Goal: Information Seeking & Learning: Understand process/instructions

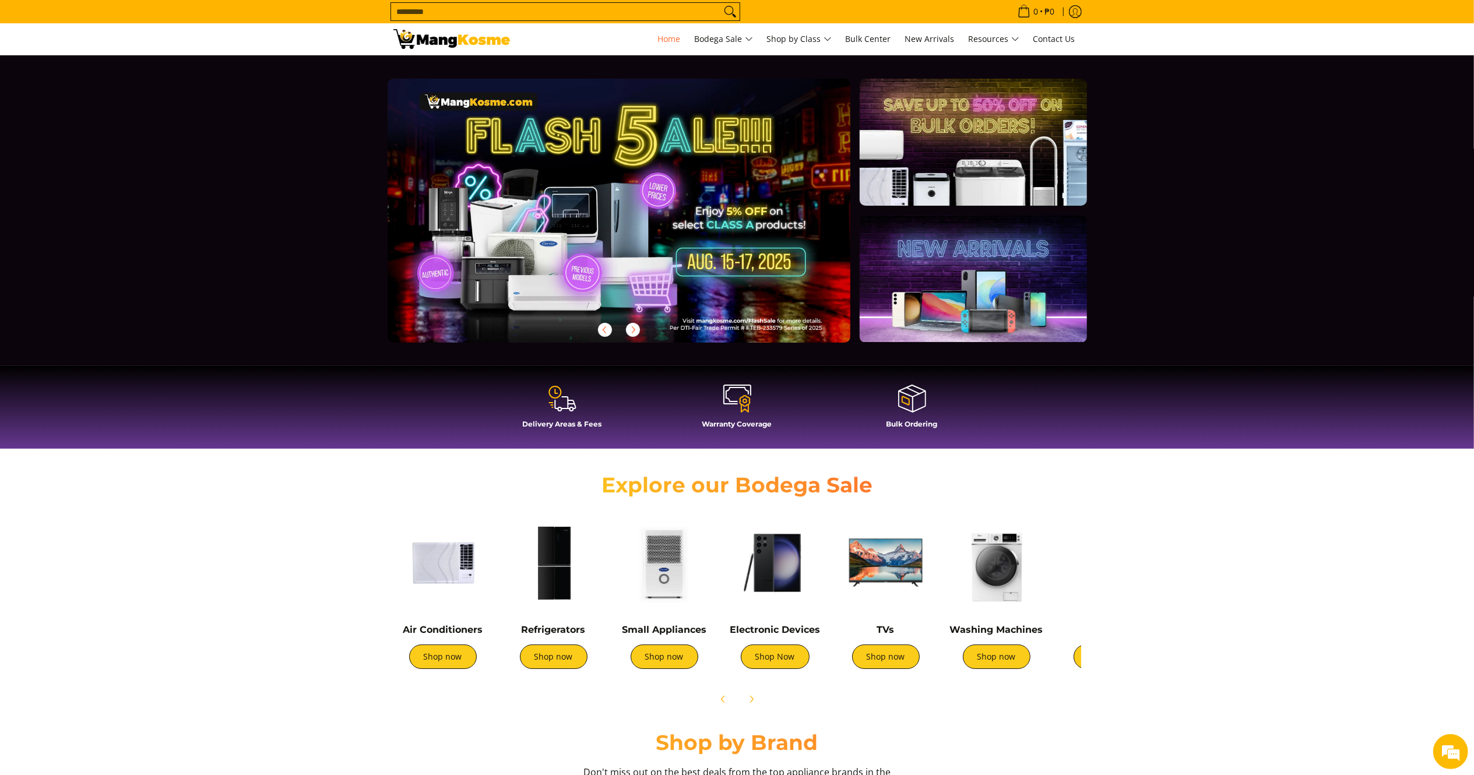
click at [499, 13] on input "Search..." at bounding box center [556, 11] width 330 height 17
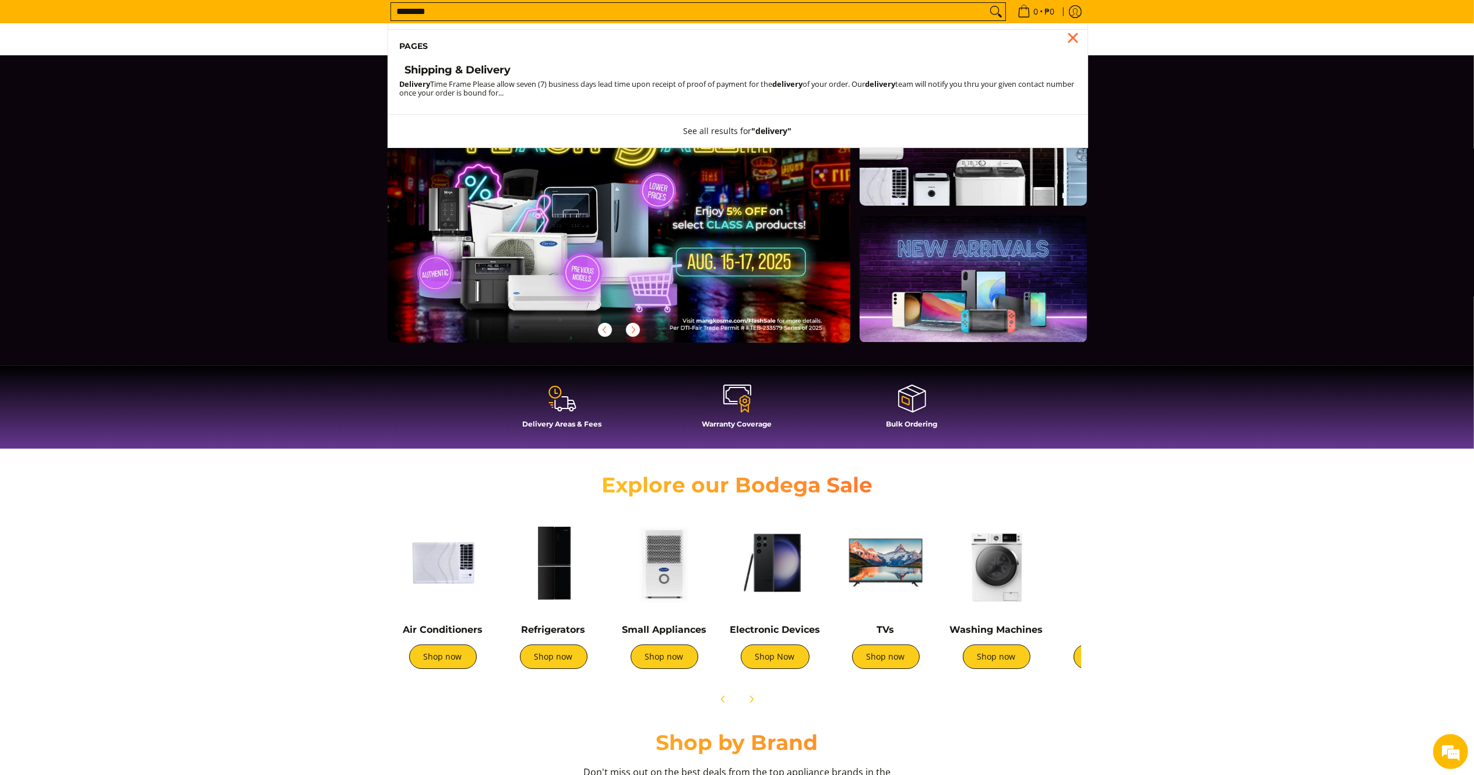
type input "********"
click at [483, 65] on h4 "Shipping & Delivery" at bounding box center [458, 70] width 106 height 13
